Goal: Information Seeking & Learning: Stay updated

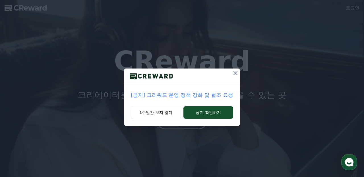
click at [208, 115] on button "공지 확인하기" at bounding box center [209, 112] width 50 height 13
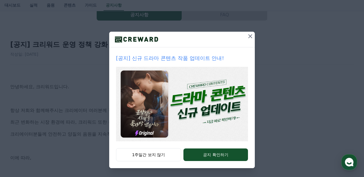
scroll to position [9, 0]
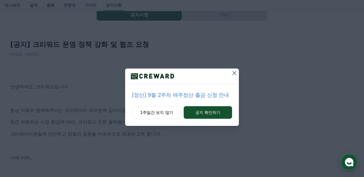
click at [232, 73] on icon at bounding box center [234, 72] width 7 height 7
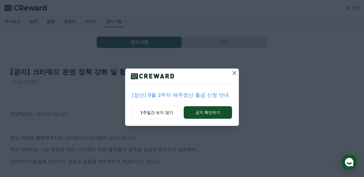
click at [235, 73] on icon at bounding box center [235, 73] width 4 height 4
